Goal: Navigation & Orientation: Find specific page/section

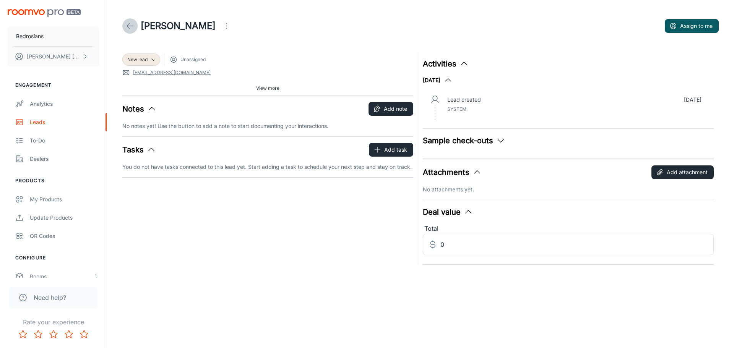
click at [126, 24] on icon at bounding box center [129, 25] width 9 height 9
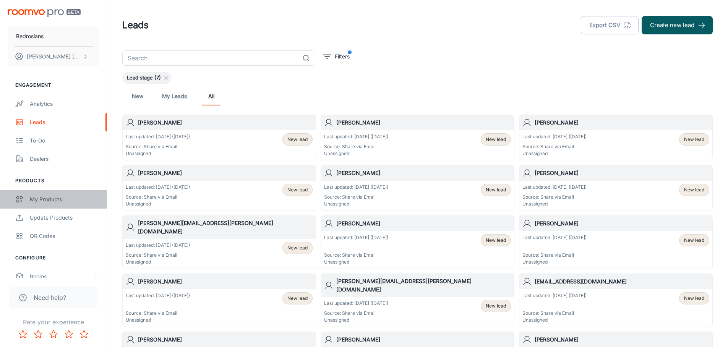
click at [40, 201] on div "My Products" at bounding box center [64, 199] width 69 height 8
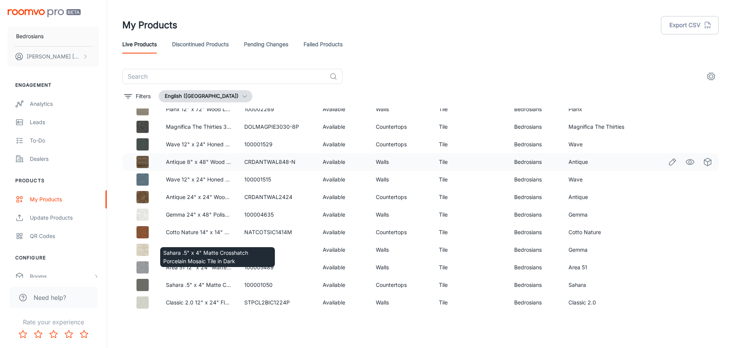
scroll to position [457, 0]
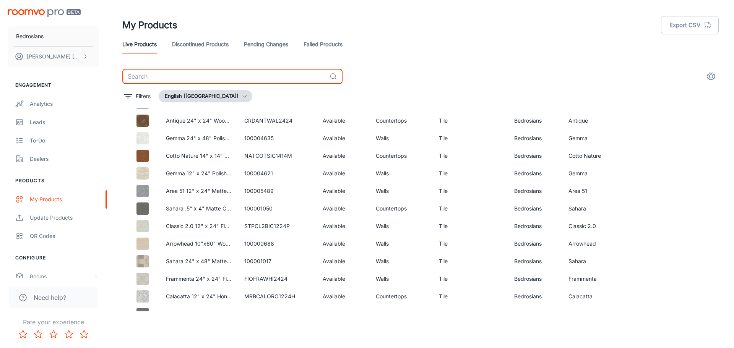
click at [198, 79] on input "text" at bounding box center [224, 76] width 204 height 15
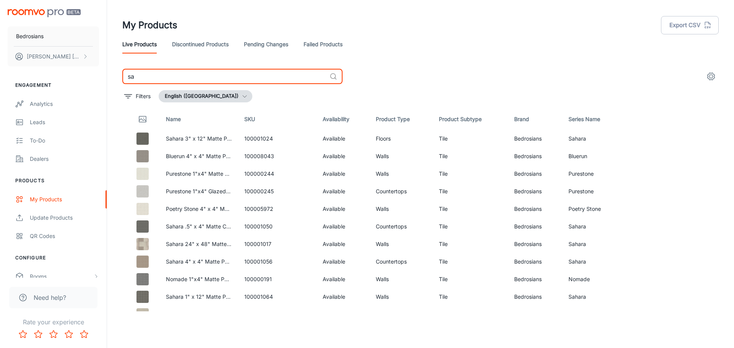
drag, startPoint x: 142, startPoint y: 80, endPoint x: 126, endPoint y: 81, distance: 15.7
click at [126, 81] on input "sa" at bounding box center [224, 76] width 204 height 15
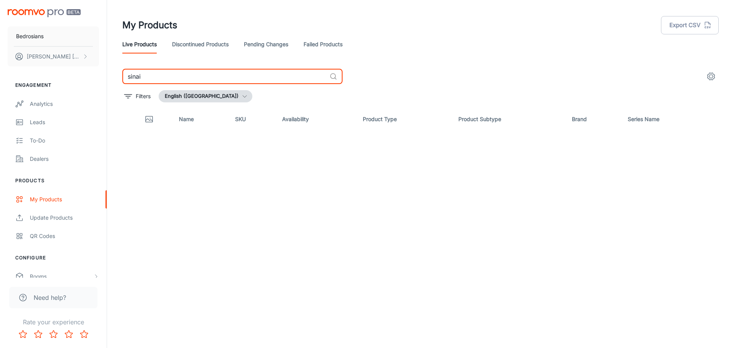
drag, startPoint x: 146, startPoint y: 79, endPoint x: 128, endPoint y: 79, distance: 18.0
click at [128, 79] on input "sinai" at bounding box center [224, 76] width 204 height 15
type input "sinai"
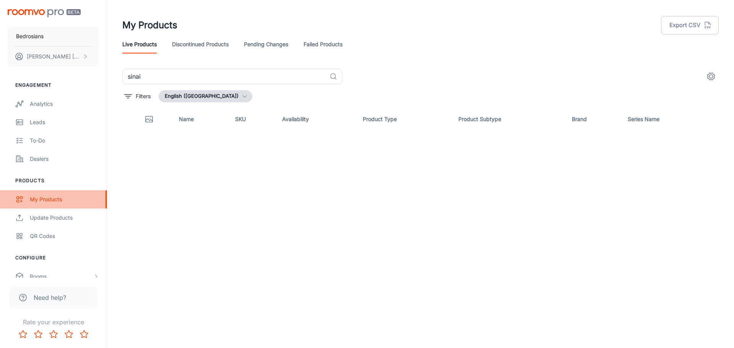
click at [52, 198] on div "My Products" at bounding box center [64, 199] width 69 height 8
click at [270, 45] on link "Pending Changes" at bounding box center [266, 44] width 44 height 18
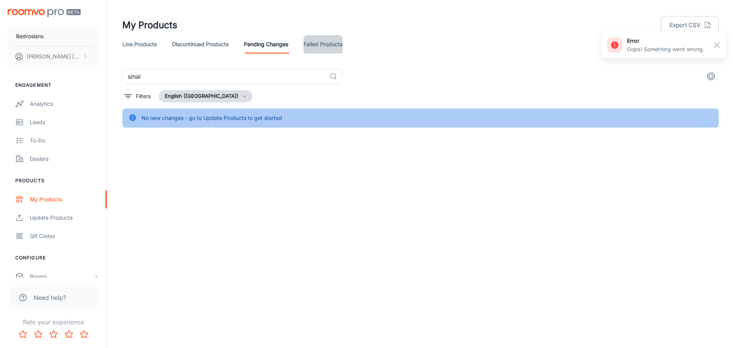
click at [320, 47] on link "Failed Products" at bounding box center [322, 44] width 39 height 18
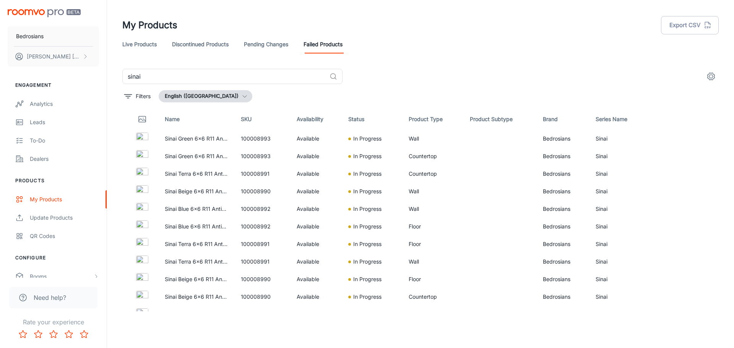
click at [712, 76] on icon "settings" at bounding box center [710, 76] width 9 height 9
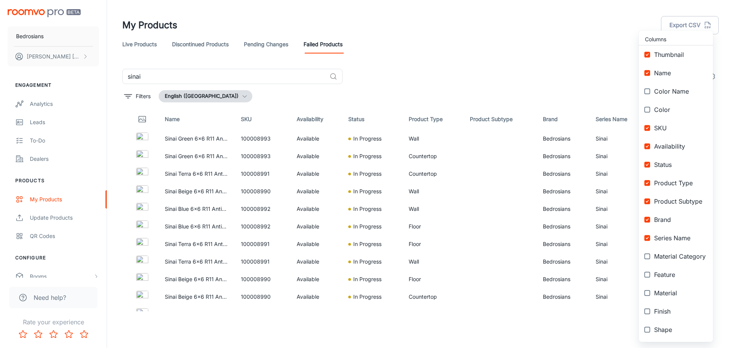
click at [577, 57] on div at bounding box center [367, 174] width 734 height 348
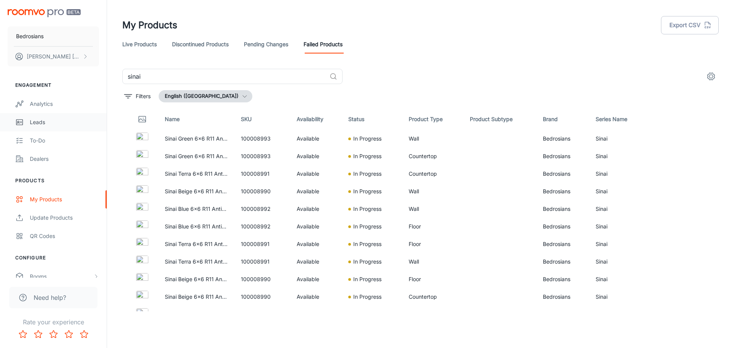
click at [51, 125] on div "Leads" at bounding box center [64, 122] width 69 height 8
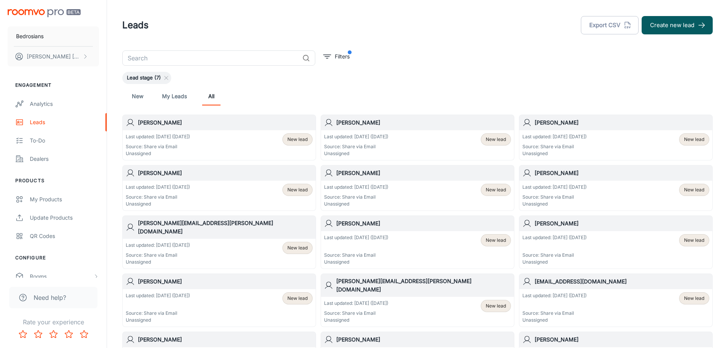
click at [190, 135] on p "Last updated: Aug 25 (2 days ago)" at bounding box center [158, 136] width 64 height 7
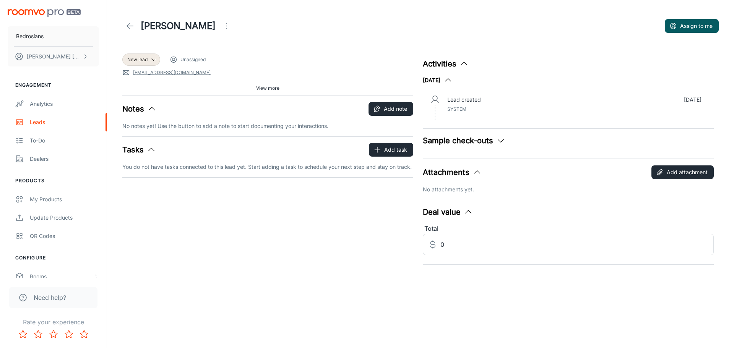
click at [499, 143] on icon "button" at bounding box center [500, 140] width 9 height 9
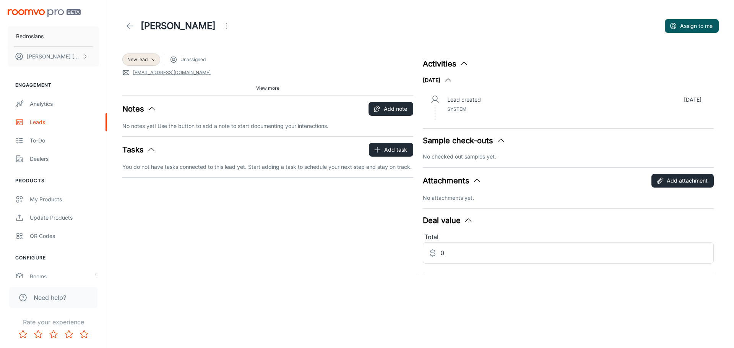
click at [152, 150] on icon "button" at bounding box center [151, 149] width 9 height 9
click at [152, 150] on polyline "button" at bounding box center [152, 150] width 6 height 3
click at [127, 26] on polyline at bounding box center [128, 25] width 3 height 5
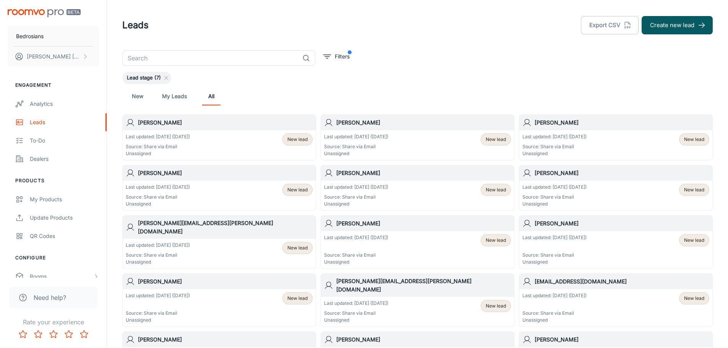
click at [190, 189] on p "Last updated: Aug 16 (11 days ago)" at bounding box center [158, 187] width 64 height 7
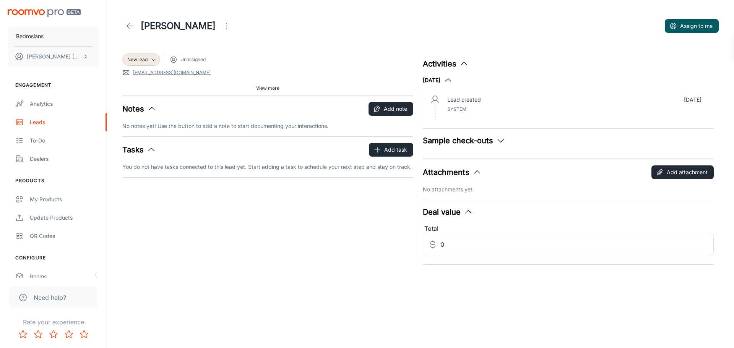
click at [500, 139] on icon "button" at bounding box center [500, 140] width 9 height 9
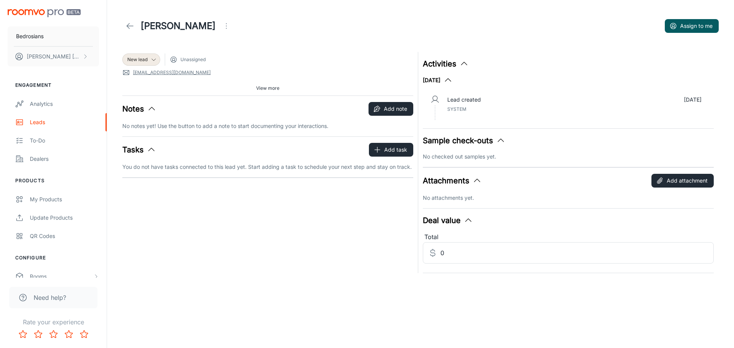
click at [473, 182] on icon "button" at bounding box center [476, 180] width 9 height 9
click at [467, 211] on icon "button" at bounding box center [468, 211] width 9 height 9
click at [126, 27] on icon at bounding box center [129, 25] width 9 height 9
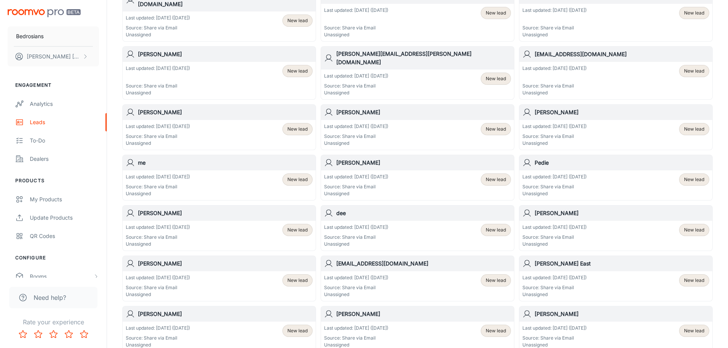
scroll to position [229, 0]
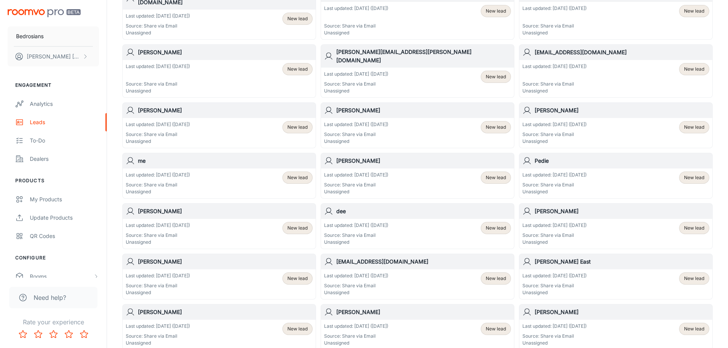
click at [180, 222] on p "Last updated: Aug 3 (24 days ago)" at bounding box center [158, 225] width 64 height 7
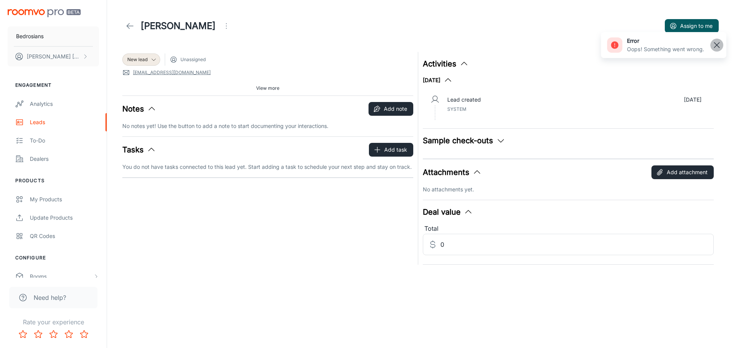
click at [716, 45] on line "button" at bounding box center [716, 44] width 5 height 5
click at [131, 29] on icon at bounding box center [129, 25] width 9 height 9
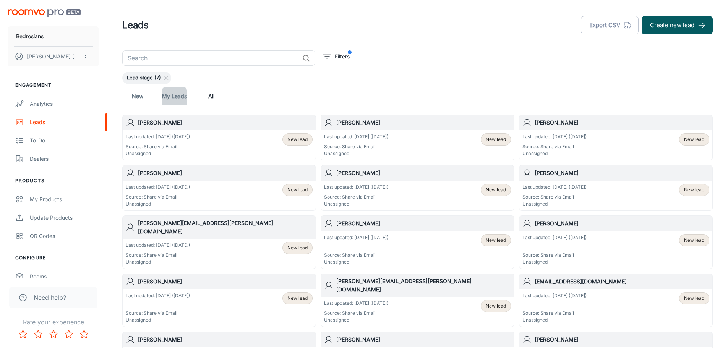
click at [173, 93] on link "My Leads" at bounding box center [174, 96] width 25 height 18
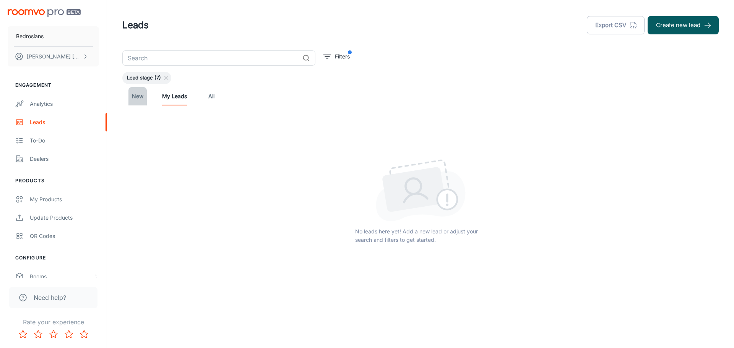
click at [133, 93] on link "New" at bounding box center [137, 96] width 18 height 18
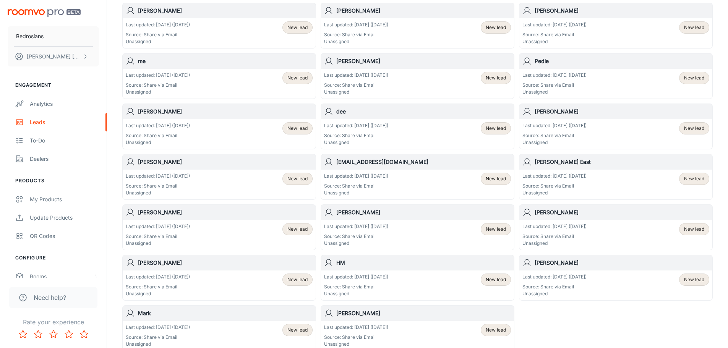
scroll to position [344, 0]
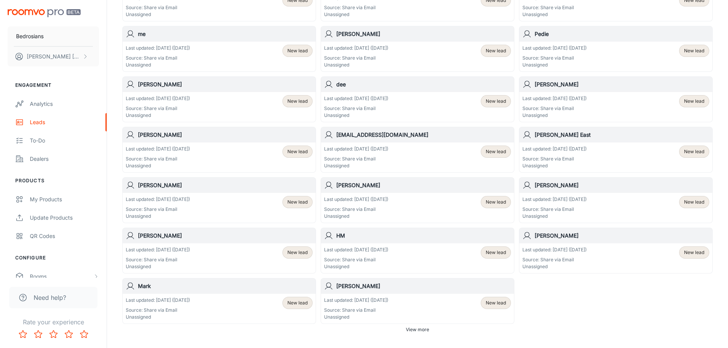
click at [167, 196] on p "Last updated: Jul 24 (34 days ago)" at bounding box center [158, 199] width 64 height 7
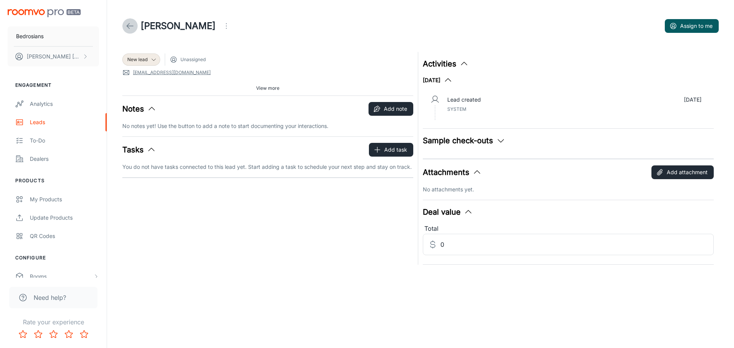
click at [125, 26] on link at bounding box center [129, 25] width 15 height 15
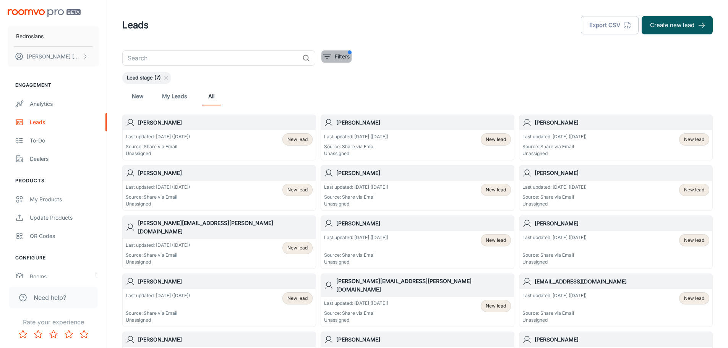
click at [328, 60] on icon "filter" at bounding box center [327, 56] width 9 height 9
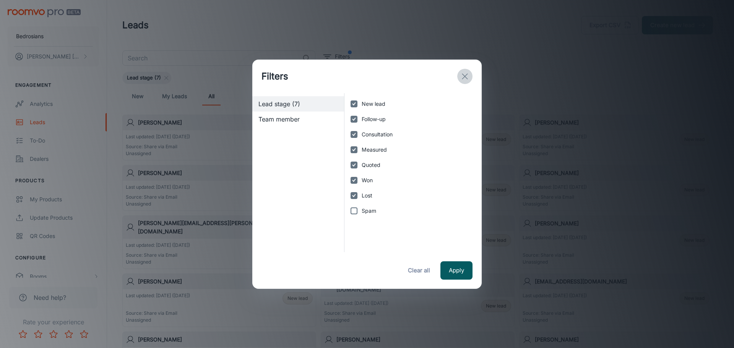
click at [465, 78] on icon "exit" at bounding box center [464, 76] width 9 height 9
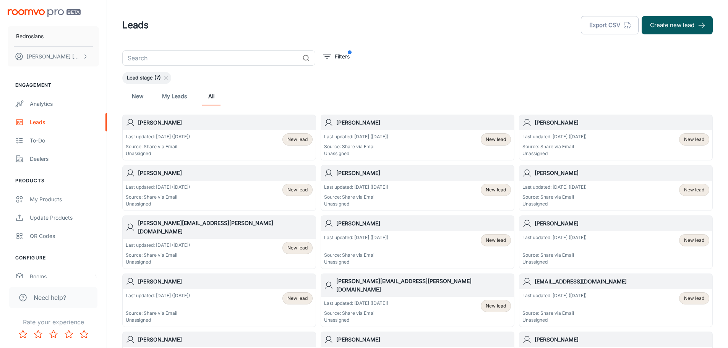
click at [193, 124] on h6 "Brent Rasmussen" at bounding box center [225, 122] width 175 height 8
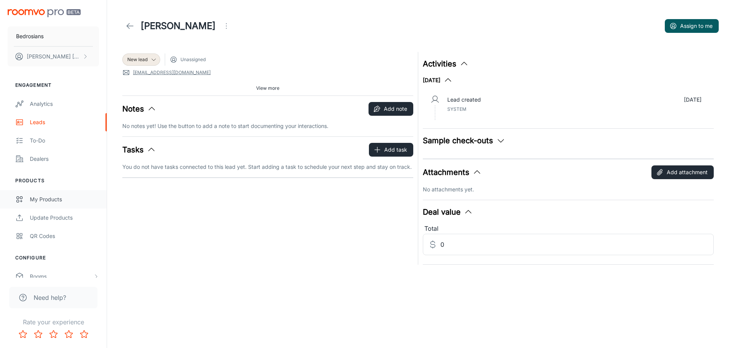
click at [44, 200] on div "My Products" at bounding box center [64, 199] width 69 height 8
